Goal: Information Seeking & Learning: Find specific fact

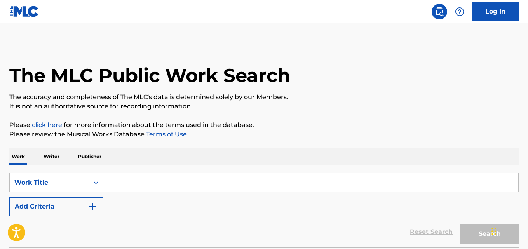
click at [133, 186] on input "Search Form" at bounding box center [310, 182] width 415 height 19
paste input "New Ones"
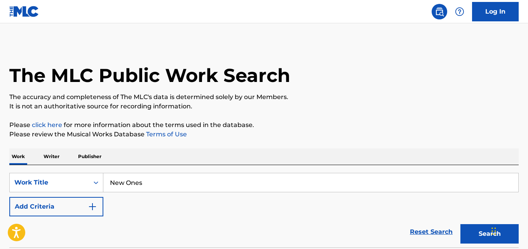
type input "New Ones"
click at [240, 120] on p "Please click here for more information about the terms used in the database." at bounding box center [263, 124] width 509 height 9
click at [87, 208] on button "Add Criteria" at bounding box center [56, 206] width 94 height 19
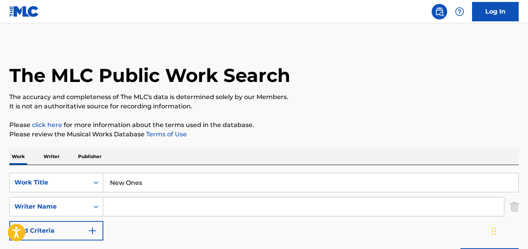
drag, startPoint x: 92, startPoint y: 208, endPoint x: 139, endPoint y: 202, distance: 47.7
click at [139, 202] on input "Search Form" at bounding box center [303, 206] width 400 height 19
paste input "Quando Rondo"
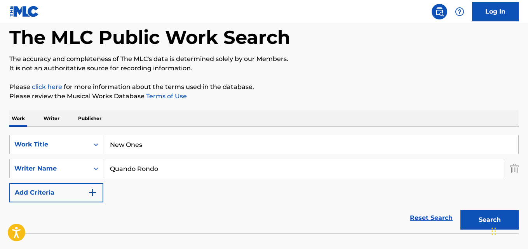
scroll to position [65, 0]
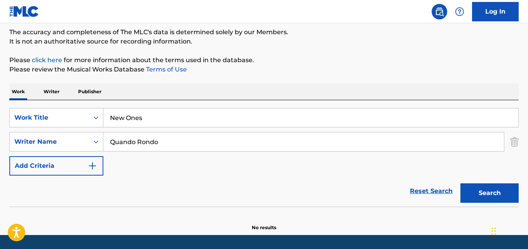
drag, startPoint x: 457, startPoint y: 181, endPoint x: 466, endPoint y: 184, distance: 8.6
click at [457, 182] on div "Search" at bounding box center [487, 191] width 62 height 31
click at [481, 186] on button "Search" at bounding box center [489, 192] width 58 height 19
click at [99, 146] on div "SearchWithCriteriabc6ffabf-7f65-4cd9-b036-ed80ddfcd7d2 Writer Name Quando Rondo" at bounding box center [263, 141] width 509 height 19
paste input "TYQUIAN [PERSON_NAME]"
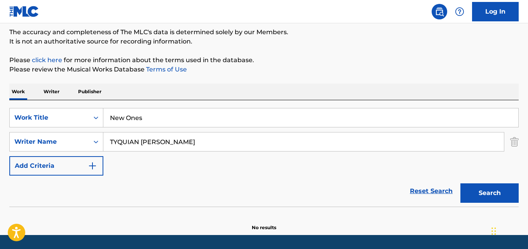
click at [460, 183] on button "Search" at bounding box center [489, 192] width 58 height 19
drag, startPoint x: 169, startPoint y: 142, endPoint x: 71, endPoint y: 142, distance: 98.6
click at [71, 142] on div "SearchWithCriteriabc6ffabf-7f65-4cd9-b036-ed80ddfcd7d2 Writer Name [PERSON_NAME]" at bounding box center [263, 141] width 509 height 19
type input "[PERSON_NAME]"
click at [460, 183] on button "Search" at bounding box center [489, 192] width 58 height 19
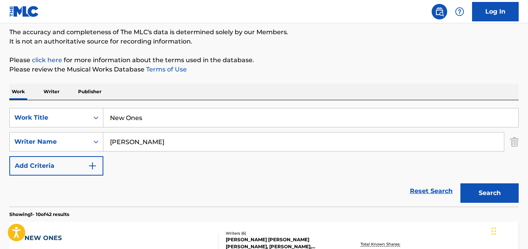
click at [291, 165] on div "SearchWithCriteriac5cdd724-df60-44a0-87c2-05e3d7ee9ef2 Work Title New Ones Sear…" at bounding box center [263, 142] width 509 height 68
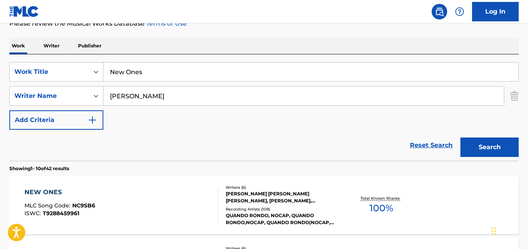
scroll to position [129, 0]
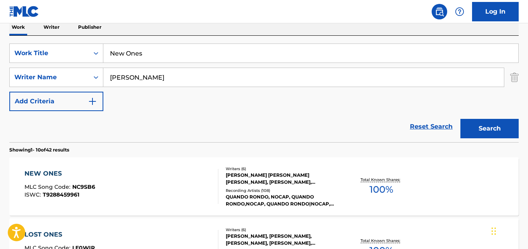
click at [273, 122] on div "Reset Search Search" at bounding box center [263, 126] width 509 height 31
click at [47, 173] on div "NEW ONES" at bounding box center [59, 173] width 71 height 9
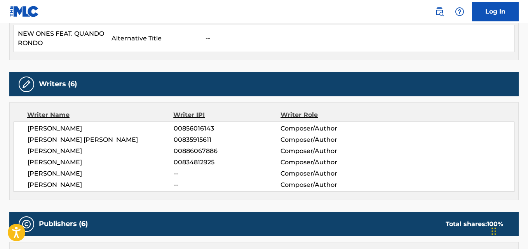
scroll to position [324, 0]
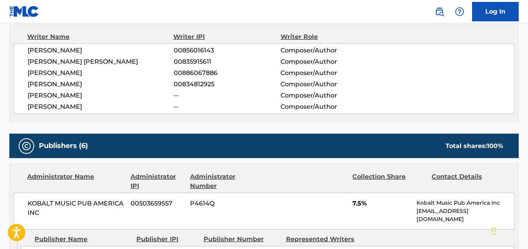
click at [59, 108] on span "[PERSON_NAME]" at bounding box center [101, 106] width 146 height 9
copy span "[PERSON_NAME]"
click at [68, 83] on span "[PERSON_NAME]" at bounding box center [101, 84] width 146 height 9
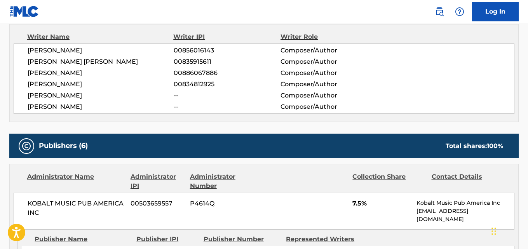
copy span "[PERSON_NAME]"
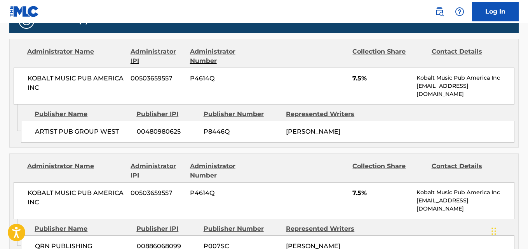
scroll to position [453, 0]
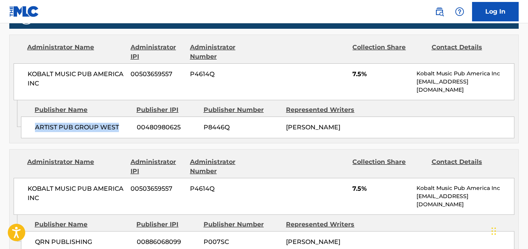
drag, startPoint x: 34, startPoint y: 133, endPoint x: 125, endPoint y: 130, distance: 90.9
click at [125, 130] on div "ARTIST PUB GROUP WEST 00480980625 P8446Q [PERSON_NAME]" at bounding box center [267, 127] width 493 height 22
copy span "ARTIST PUB GROUP WEST"
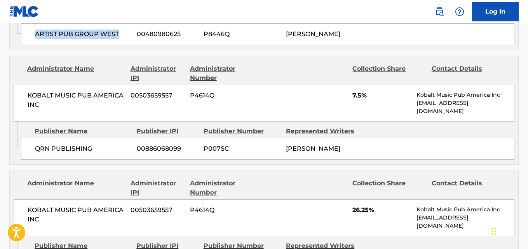
scroll to position [582, 0]
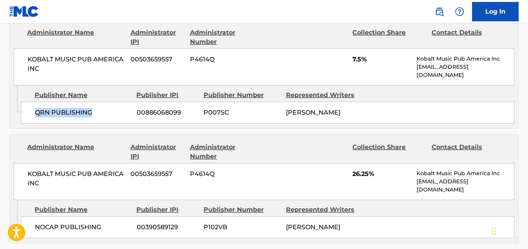
drag, startPoint x: 30, startPoint y: 119, endPoint x: 101, endPoint y: 116, distance: 71.5
click at [101, 116] on div "QRN PUBLISHING 00886068099 P007SC [PERSON_NAME]" at bounding box center [267, 113] width 493 height 22
copy span "QRN PUBLISHING"
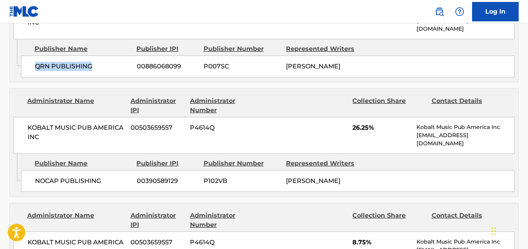
scroll to position [647, 0]
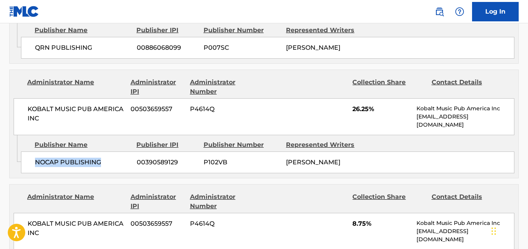
drag, startPoint x: 28, startPoint y: 169, endPoint x: 109, endPoint y: 168, distance: 80.4
click at [109, 168] on div "NOCAP PUBLISHING 00390589129 P102VB [PERSON_NAME]" at bounding box center [267, 162] width 493 height 22
copy span "NOCAP PUBLISHING"
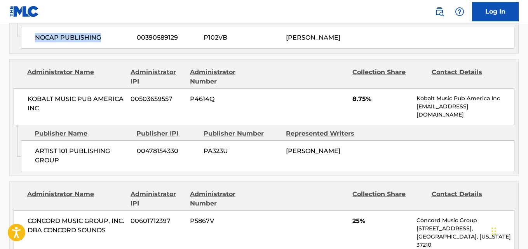
scroll to position [777, 0]
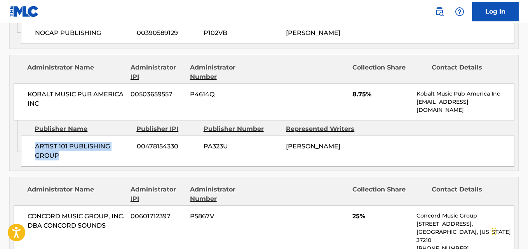
drag, startPoint x: 34, startPoint y: 148, endPoint x: 61, endPoint y: 153, distance: 27.0
click at [61, 153] on div "ARTIST 101 PUBLISHING GROUP 00478154330 PA323U [PERSON_NAME]" at bounding box center [267, 151] width 493 height 31
copy span "ARTIST 101 PUBLISHING GROUP"
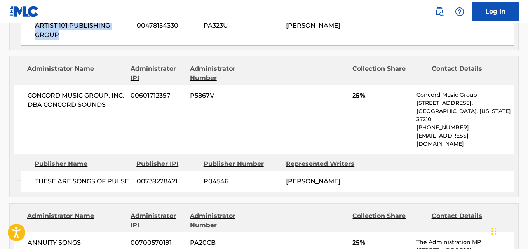
scroll to position [906, 0]
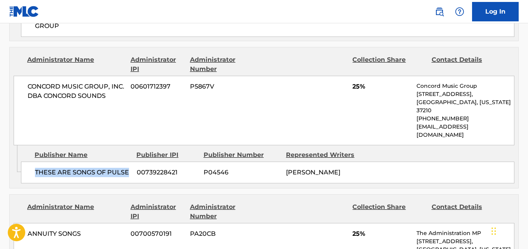
drag, startPoint x: 36, startPoint y: 159, endPoint x: 131, endPoint y: 155, distance: 95.6
click at [131, 162] on div "THESE ARE SONGS OF PULSE 00739228421 P04546 [PERSON_NAME]" at bounding box center [267, 173] width 493 height 22
copy span "THESE ARE SONGS OF PULSE"
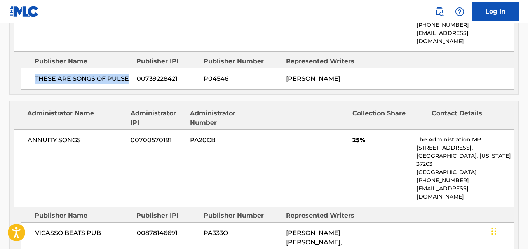
scroll to position [1036, 0]
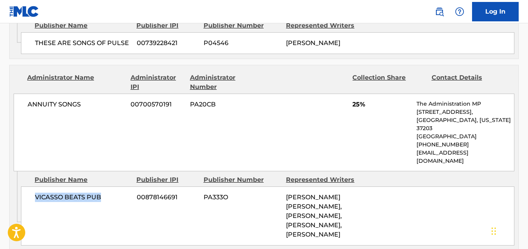
drag, startPoint x: 36, startPoint y: 168, endPoint x: 103, endPoint y: 169, distance: 67.2
click at [103, 193] on span "VICASSO BEATS PUB" at bounding box center [83, 197] width 96 height 9
copy span "VICASSO BEATS PUB"
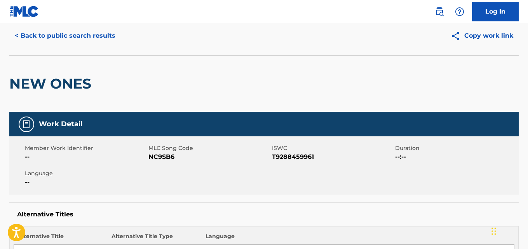
scroll to position [0, 0]
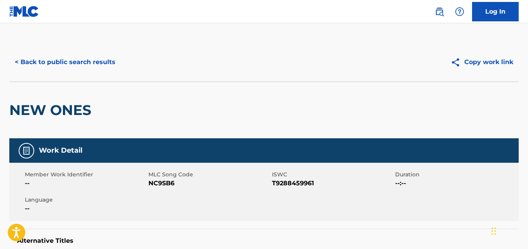
click at [103, 72] on div "< Back to public search results Copy work link" at bounding box center [263, 62] width 509 height 39
click at [101, 68] on button "< Back to public search results" at bounding box center [64, 61] width 111 height 19
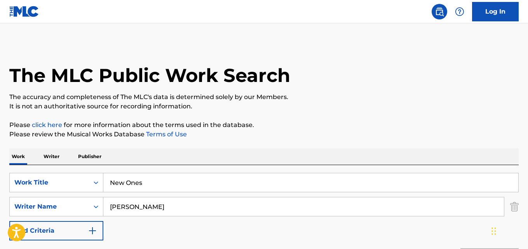
scroll to position [129, 0]
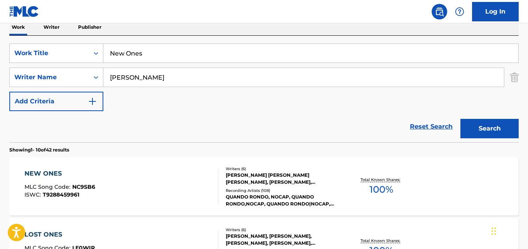
drag, startPoint x: 140, startPoint y: 59, endPoint x: 76, endPoint y: 66, distance: 64.5
click at [76, 66] on div "SearchWithCriteriac5cdd724-df60-44a0-87c2-05e3d7ee9ef2 Work Title New Ones Sear…" at bounding box center [263, 77] width 509 height 68
paste input "ightmare"
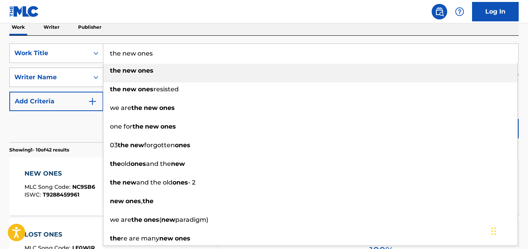
drag, startPoint x: 226, startPoint y: 54, endPoint x: 31, endPoint y: 69, distance: 195.8
click at [31, 69] on div "SearchWithCriteriac5cdd724-df60-44a0-87c2-05e3d7ee9ef2 Work Title the new ones …" at bounding box center [263, 77] width 509 height 68
paste input "Nightmare"
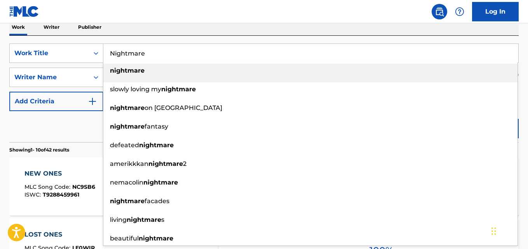
type input "Nightmare"
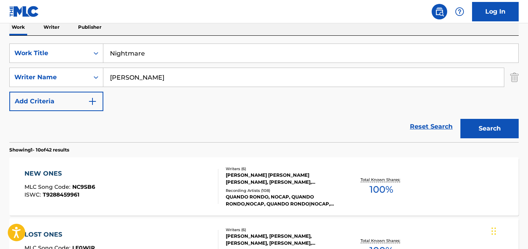
click at [61, 124] on div "Reset Search Search" at bounding box center [263, 126] width 509 height 31
click at [474, 129] on button "Search" at bounding box center [489, 128] width 58 height 19
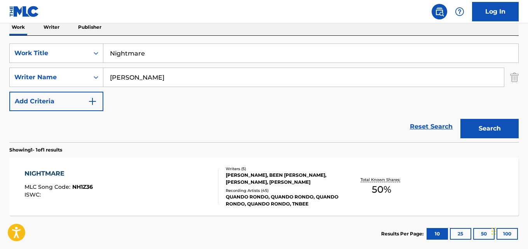
click at [224, 125] on div "Reset Search Search" at bounding box center [263, 126] width 509 height 31
click at [54, 168] on div "NIGHTMARE MLC Song Code : NH1Z36 ISWC : Writers ( 5 ) [PERSON_NAME], BEEN [PERS…" at bounding box center [263, 186] width 509 height 58
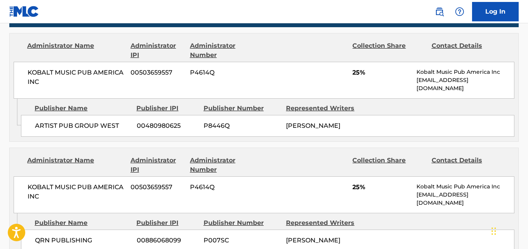
scroll to position [323, 0]
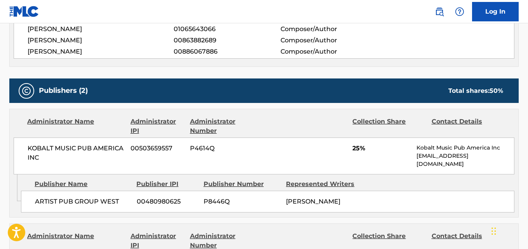
click at [78, 57] on div "[PERSON_NAME] -- Composer/Author BEEN YU -- Composer/Author [PERSON_NAME] 01065…" at bounding box center [264, 29] width 501 height 59
copy span "[PERSON_NAME]"
click at [99, 32] on span "[PERSON_NAME]" at bounding box center [101, 28] width 146 height 9
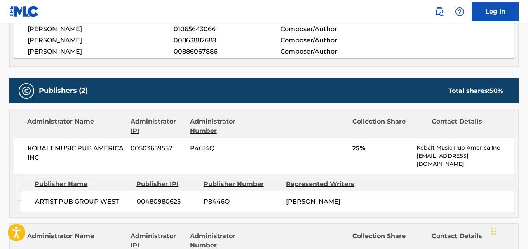
copy span "ALMARSOOMI"
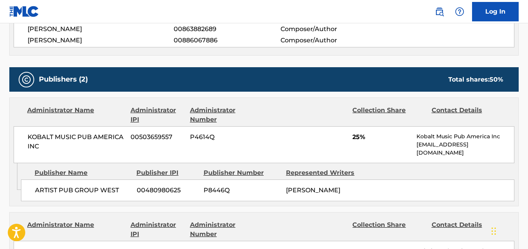
scroll to position [388, 0]
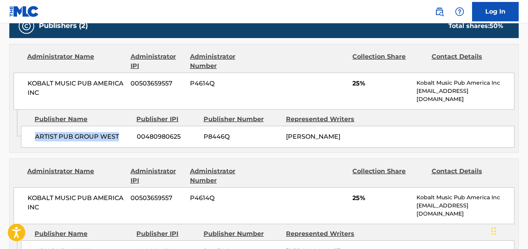
drag, startPoint x: 37, startPoint y: 137, endPoint x: 118, endPoint y: 130, distance: 81.5
click at [118, 130] on div "ARTIST PUB GROUP WEST 00480980625 P8446Q [PERSON_NAME]" at bounding box center [267, 137] width 493 height 22
click at [352, 88] on span "25%" at bounding box center [381, 83] width 58 height 9
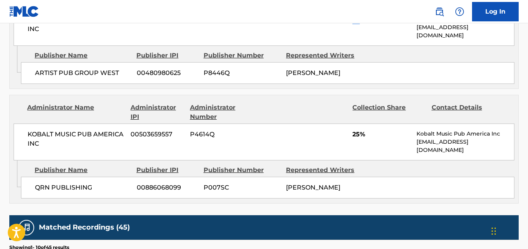
scroll to position [453, 0]
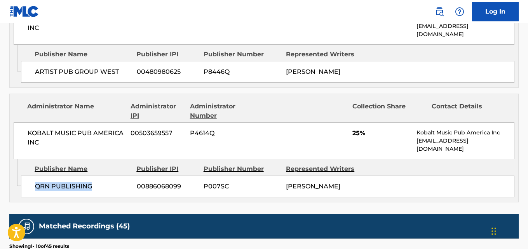
drag, startPoint x: 34, startPoint y: 185, endPoint x: 125, endPoint y: 187, distance: 90.9
click at [125, 187] on div "QRN PUBLISHING 00886068099 P007SC [PERSON_NAME]" at bounding box center [267, 187] width 493 height 22
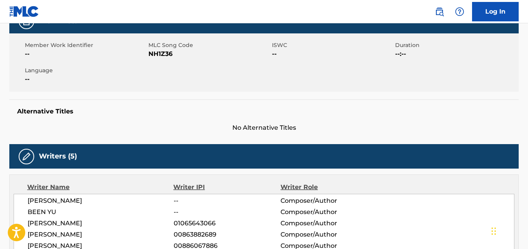
scroll to position [0, 0]
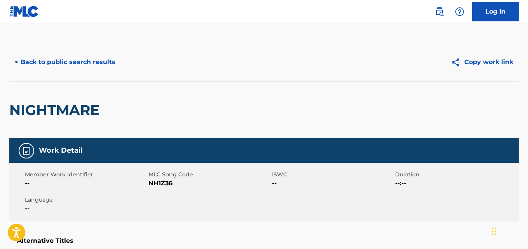
click at [90, 67] on button "< Back to public search results" at bounding box center [64, 61] width 111 height 19
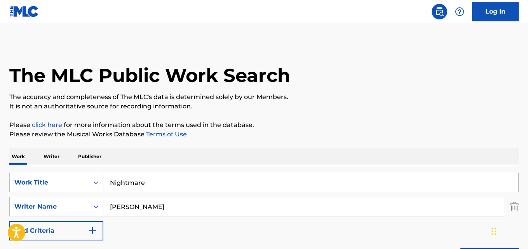
scroll to position [129, 0]
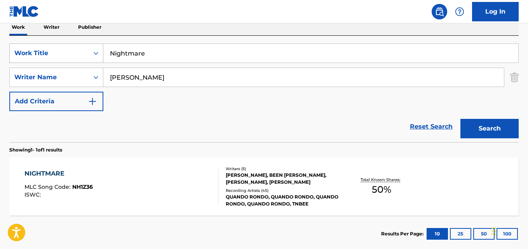
drag, startPoint x: 144, startPoint y: 50, endPoint x: 70, endPoint y: 59, distance: 75.5
click at [70, 59] on div "SearchWithCriteriac5cdd724-df60-44a0-87c2-05e3d7ee9ef2 Work Title Nightmare" at bounding box center [263, 52] width 509 height 19
paste input "ta's Grandson"
type input "[PERSON_NAME]'s Grandson"
drag, startPoint x: 157, startPoint y: 81, endPoint x: 116, endPoint y: 89, distance: 41.5
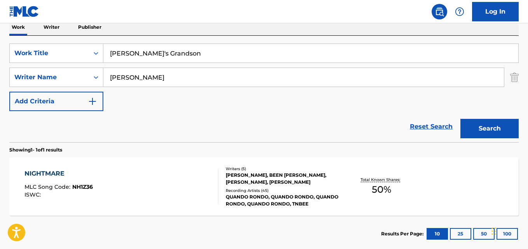
click at [116, 89] on div "SearchWithCriteriac5cdd724-df60-44a0-87c2-05e3d7ee9ef2 Work Title [PERSON_NAME]…" at bounding box center [263, 77] width 509 height 68
click at [127, 89] on div "SearchWithCriteriac5cdd724-df60-44a0-87c2-05e3d7ee9ef2 Work Title [PERSON_NAME]…" at bounding box center [263, 77] width 509 height 68
click at [466, 128] on button "Search" at bounding box center [489, 128] width 58 height 19
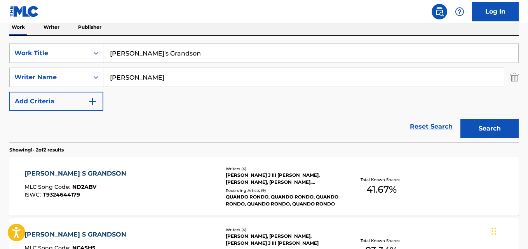
click at [268, 114] on div "Reset Search Search" at bounding box center [263, 126] width 509 height 31
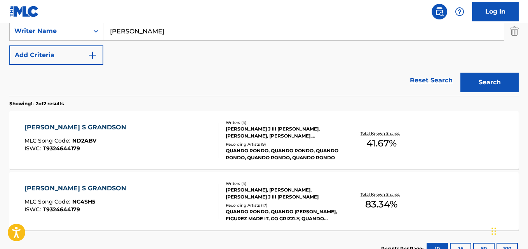
scroll to position [194, 0]
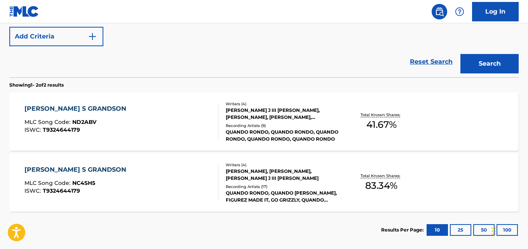
click at [85, 167] on div "[PERSON_NAME] S GRANDSON" at bounding box center [77, 169] width 106 height 9
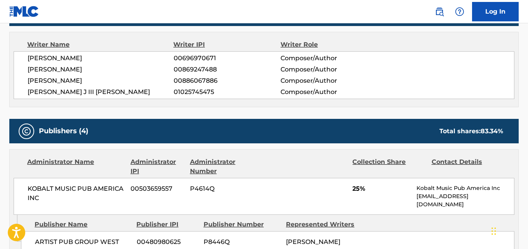
scroll to position [388, 0]
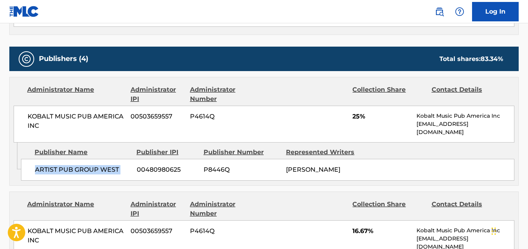
drag, startPoint x: 37, startPoint y: 158, endPoint x: 134, endPoint y: 158, distance: 97.5
click at [134, 159] on div "ARTIST PUB GROUP WEST 00480980625 P8446Q [PERSON_NAME]" at bounding box center [267, 170] width 493 height 22
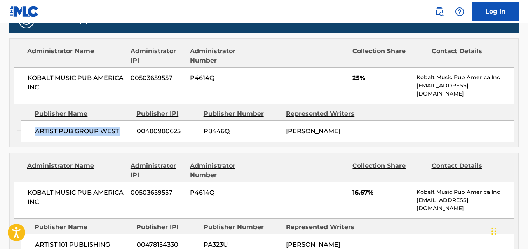
scroll to position [518, 0]
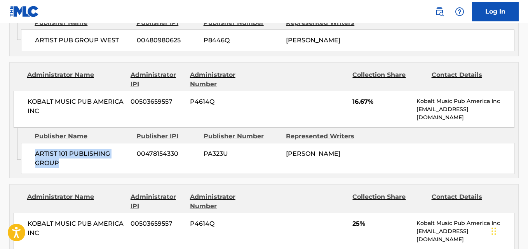
drag, startPoint x: 29, startPoint y: 144, endPoint x: 76, endPoint y: 153, distance: 47.4
click at [76, 153] on div "ARTIST 101 PUBLISHING GROUP 00478154330 PA323U [PERSON_NAME]" at bounding box center [267, 158] width 493 height 31
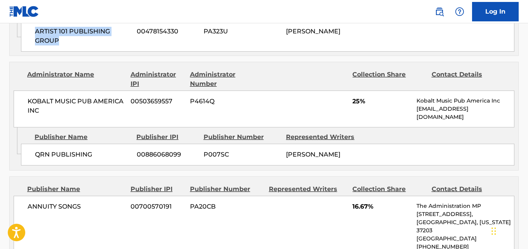
scroll to position [647, 0]
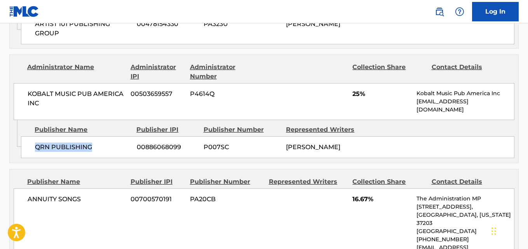
drag, startPoint x: 32, startPoint y: 140, endPoint x: 98, endPoint y: 140, distance: 66.4
click at [98, 140] on div "QRN PUBLISHING 00886068099 P007SC [PERSON_NAME]" at bounding box center [267, 147] width 493 height 22
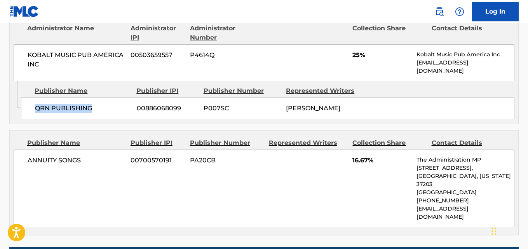
scroll to position [712, 0]
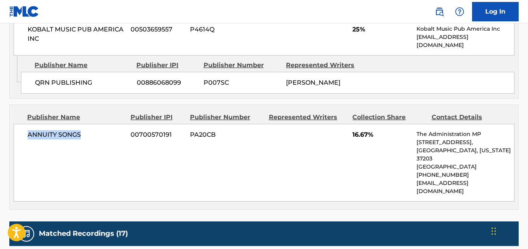
drag, startPoint x: 25, startPoint y: 130, endPoint x: 96, endPoint y: 126, distance: 70.4
click at [96, 126] on div "ANNUITY SONGS 00700570191 PA20CB 16.67% The Administration MP [STREET_ADDRESS][…" at bounding box center [264, 163] width 501 height 78
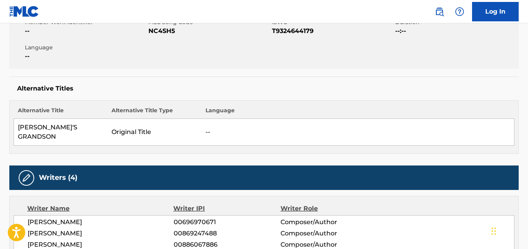
scroll to position [0, 0]
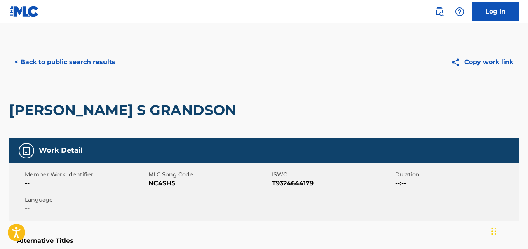
click at [101, 65] on button "< Back to public search results" at bounding box center [64, 61] width 111 height 19
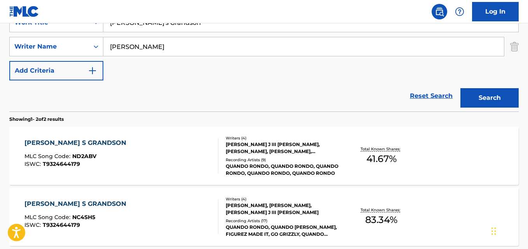
scroll to position [40, 0]
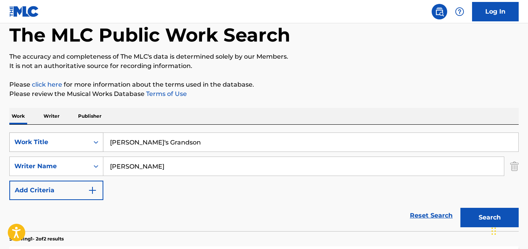
drag, startPoint x: 172, startPoint y: 143, endPoint x: 79, endPoint y: 151, distance: 92.8
click at [79, 151] on div "SearchWithCriteriac5cdd724-df60-44a0-87c2-05e3d7ee9ef2 Work Title [PERSON_NAME]…" at bounding box center [263, 141] width 509 height 19
paste input "o Hook"
type input "No Hook"
click at [460, 208] on button "Search" at bounding box center [489, 217] width 58 height 19
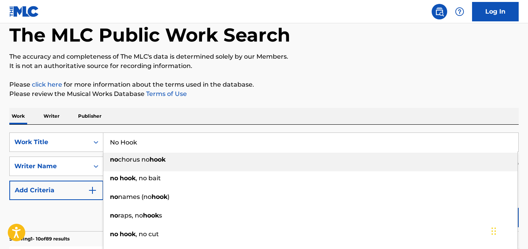
scroll to position [105, 0]
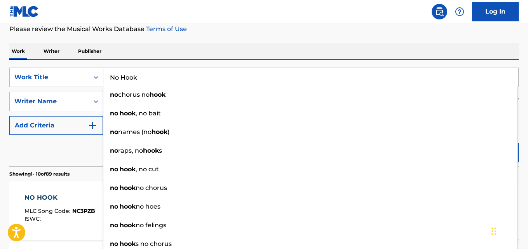
click at [46, 151] on div "Reset Search Search" at bounding box center [263, 150] width 509 height 31
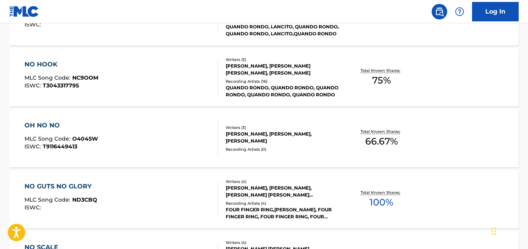
scroll to position [235, 0]
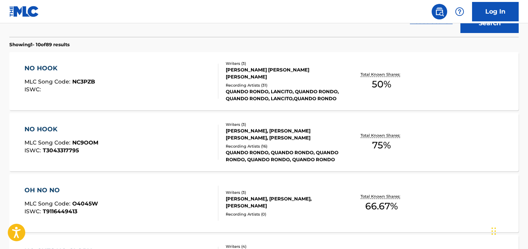
click at [50, 128] on div "NO HOOK" at bounding box center [61, 129] width 74 height 9
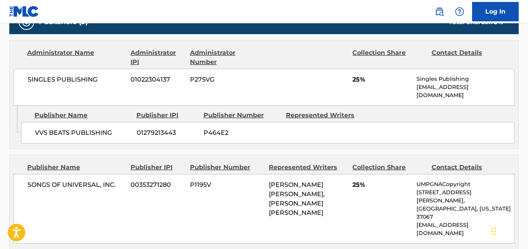
scroll to position [388, 0]
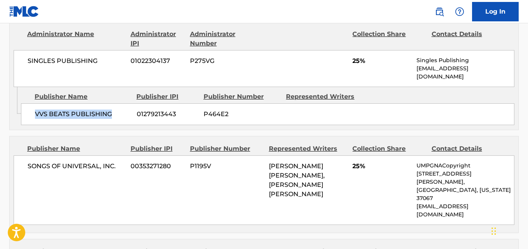
drag, startPoint x: 31, startPoint y: 107, endPoint x: 110, endPoint y: 102, distance: 79.8
click at [110, 103] on div "VVS BEATS PUBLISHING 01279213443 P464E2" at bounding box center [267, 114] width 493 height 22
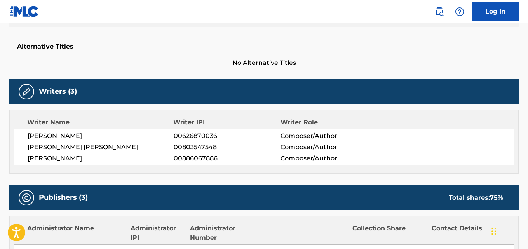
scroll to position [323, 0]
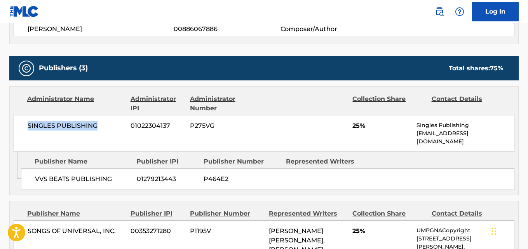
drag, startPoint x: 29, startPoint y: 127, endPoint x: 113, endPoint y: 127, distance: 84.3
click at [113, 127] on span "SINGLES PUBLISHING" at bounding box center [76, 125] width 97 height 9
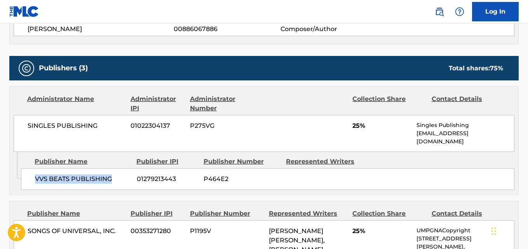
drag, startPoint x: 36, startPoint y: 170, endPoint x: 126, endPoint y: 169, distance: 90.1
click at [126, 174] on span "VVS BEATS PUBLISHING" at bounding box center [83, 178] width 96 height 9
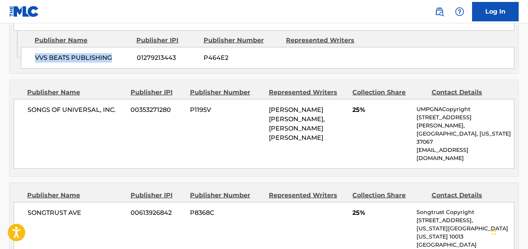
scroll to position [453, 0]
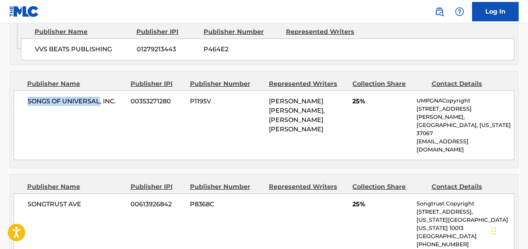
drag, startPoint x: 26, startPoint y: 92, endPoint x: 99, endPoint y: 93, distance: 72.6
click at [99, 93] on div "SONGS OF UNIVERSAL, INC. 00353271280 P1195V [PERSON_NAME] [PERSON_NAME], [PERSO…" at bounding box center [264, 125] width 501 height 70
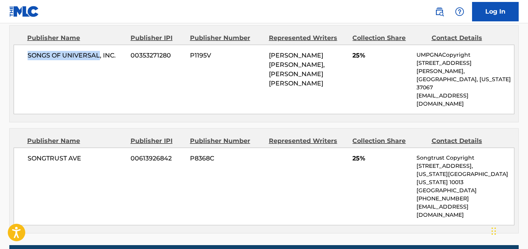
scroll to position [518, 0]
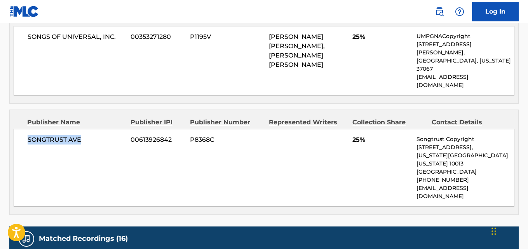
drag, startPoint x: 24, startPoint y: 114, endPoint x: 96, endPoint y: 115, distance: 71.8
click at [96, 129] on div "SONGTRUST AVE 00613926842 P8368C 25% Songtrust Copyright [STREET_ADDRESS][US_ST…" at bounding box center [264, 168] width 501 height 78
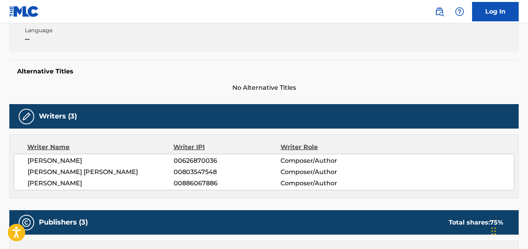
scroll to position [65, 0]
